Goal: Navigation & Orientation: Find specific page/section

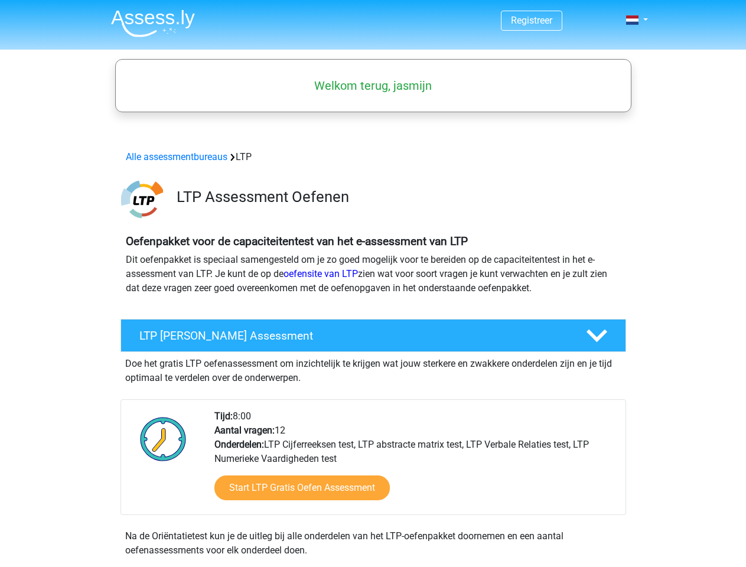
click at [633, 20] on span at bounding box center [632, 19] width 12 height 9
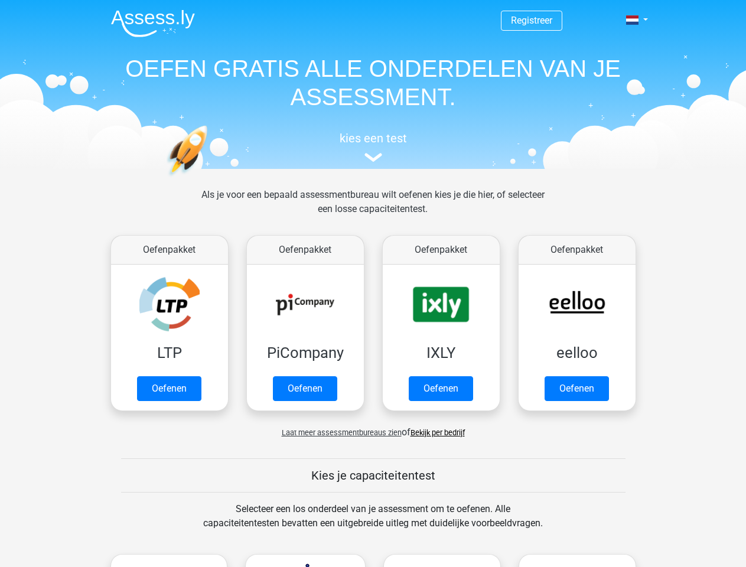
click at [633, 20] on span at bounding box center [632, 19] width 12 height 9
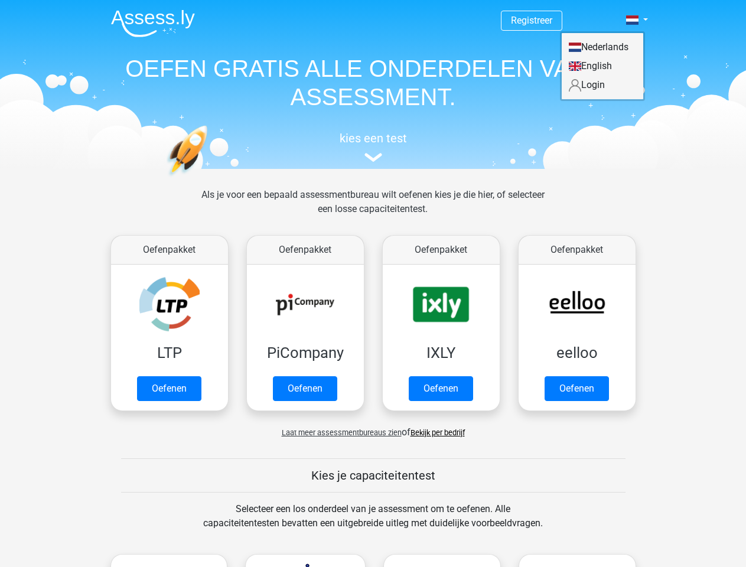
click at [338, 432] on span "Laat meer assessmentbureaus zien" at bounding box center [342, 432] width 120 height 9
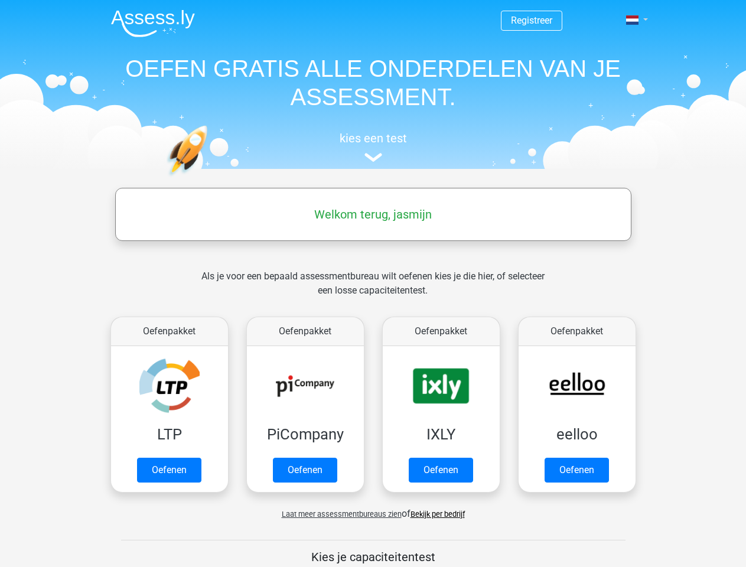
click at [633, 20] on span at bounding box center [632, 19] width 12 height 9
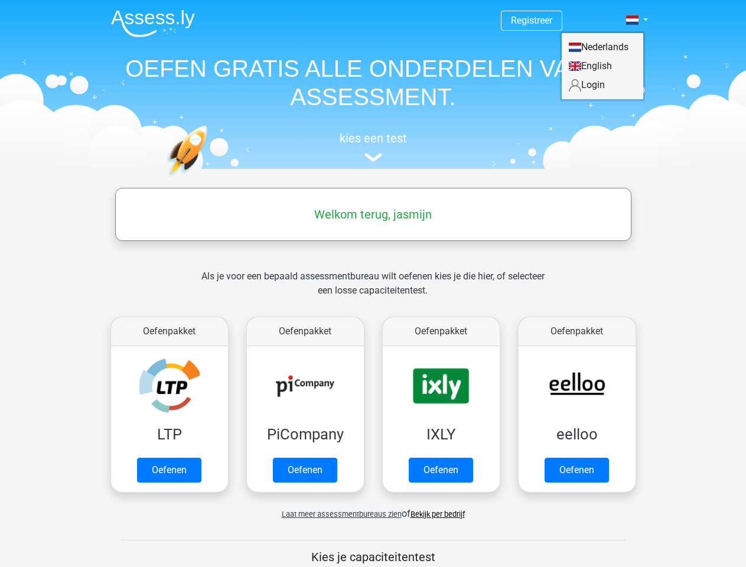
click at [338, 514] on span "Laat meer assessmentbureaus zien" at bounding box center [342, 513] width 120 height 9
